Goal: Information Seeking & Learning: Check status

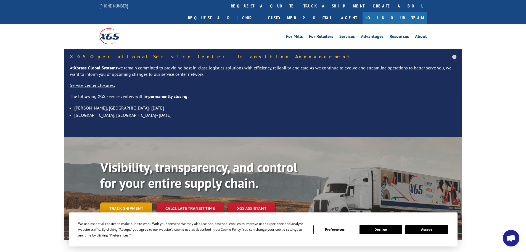
click at [126, 202] on link "Track shipment" at bounding box center [126, 208] width 52 height 12
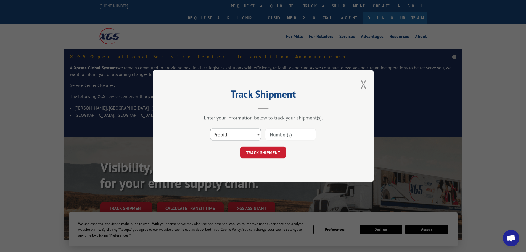
click at [254, 131] on select "Select category... Probill BOL PO" at bounding box center [235, 134] width 51 height 12
select select "po"
click at [210, 128] on select "Select category... Probill BOL PO" at bounding box center [235, 134] width 51 height 12
click at [287, 135] on input at bounding box center [290, 134] width 51 height 12
paste input "52512562"
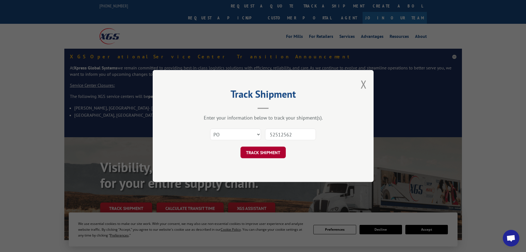
type input "52512562"
click at [270, 151] on button "TRACK SHIPMENT" at bounding box center [263, 152] width 45 height 12
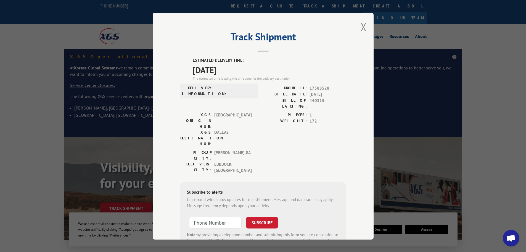
drag, startPoint x: 191, startPoint y: 69, endPoint x: 237, endPoint y: 72, distance: 45.9
click at [237, 72] on span "[DATE]" at bounding box center [269, 69] width 153 height 12
copy span "[DATE]"
click at [362, 25] on button "Close modal" at bounding box center [364, 27] width 6 height 15
